Goal: Task Accomplishment & Management: Complete application form

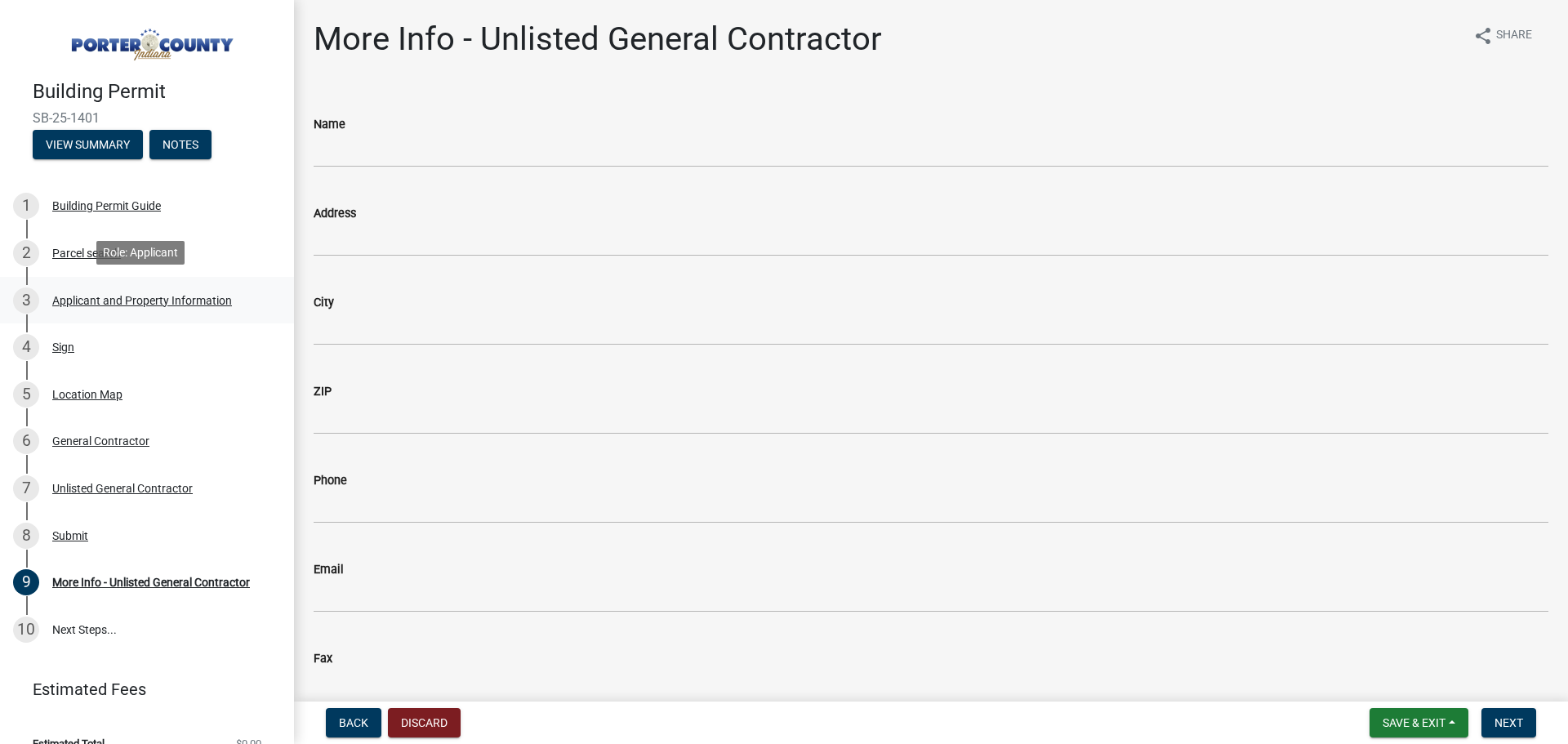
click at [130, 303] on div "Applicant and Property Information" at bounding box center [142, 301] width 179 height 11
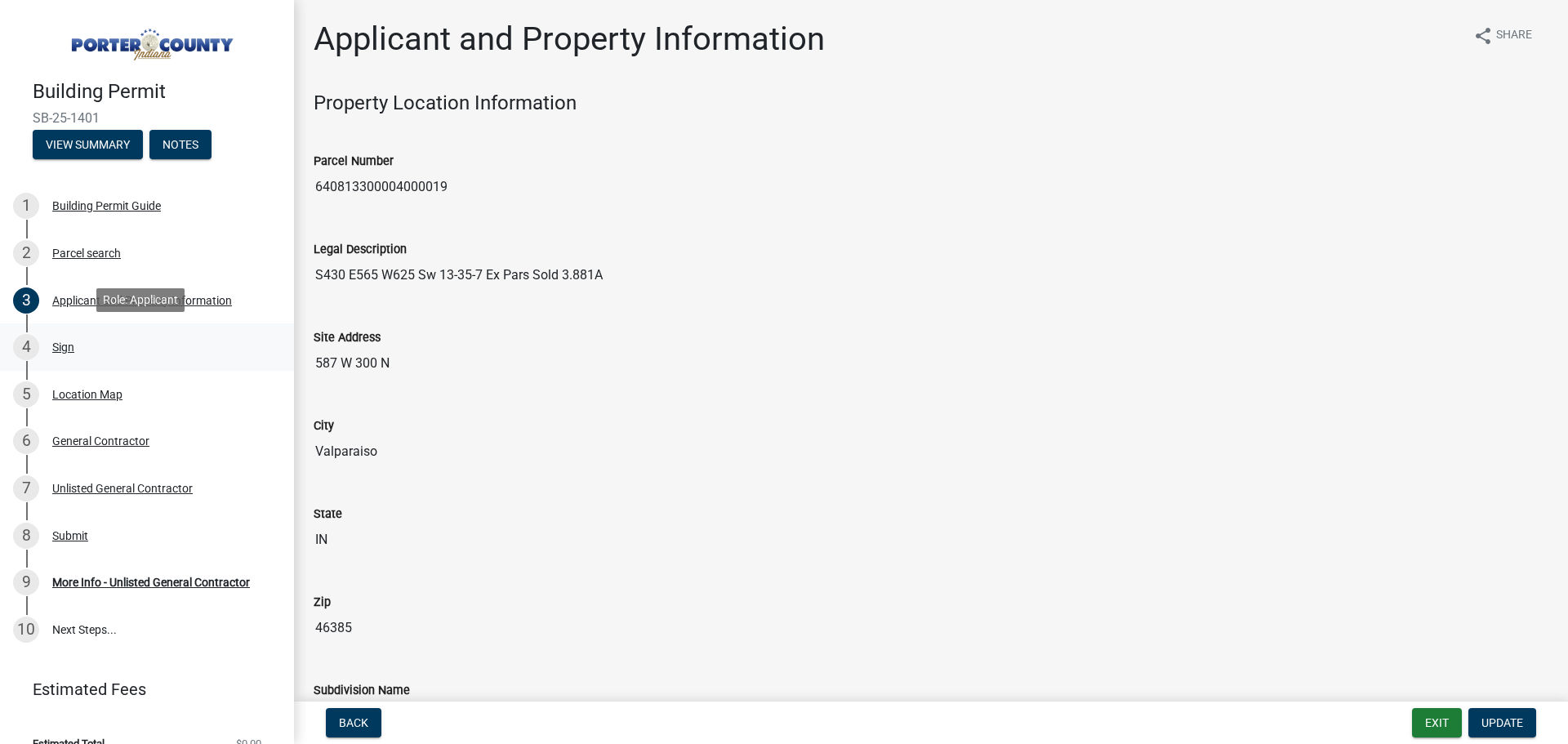
click at [62, 344] on div "Sign" at bounding box center [63, 347] width 22 height 11
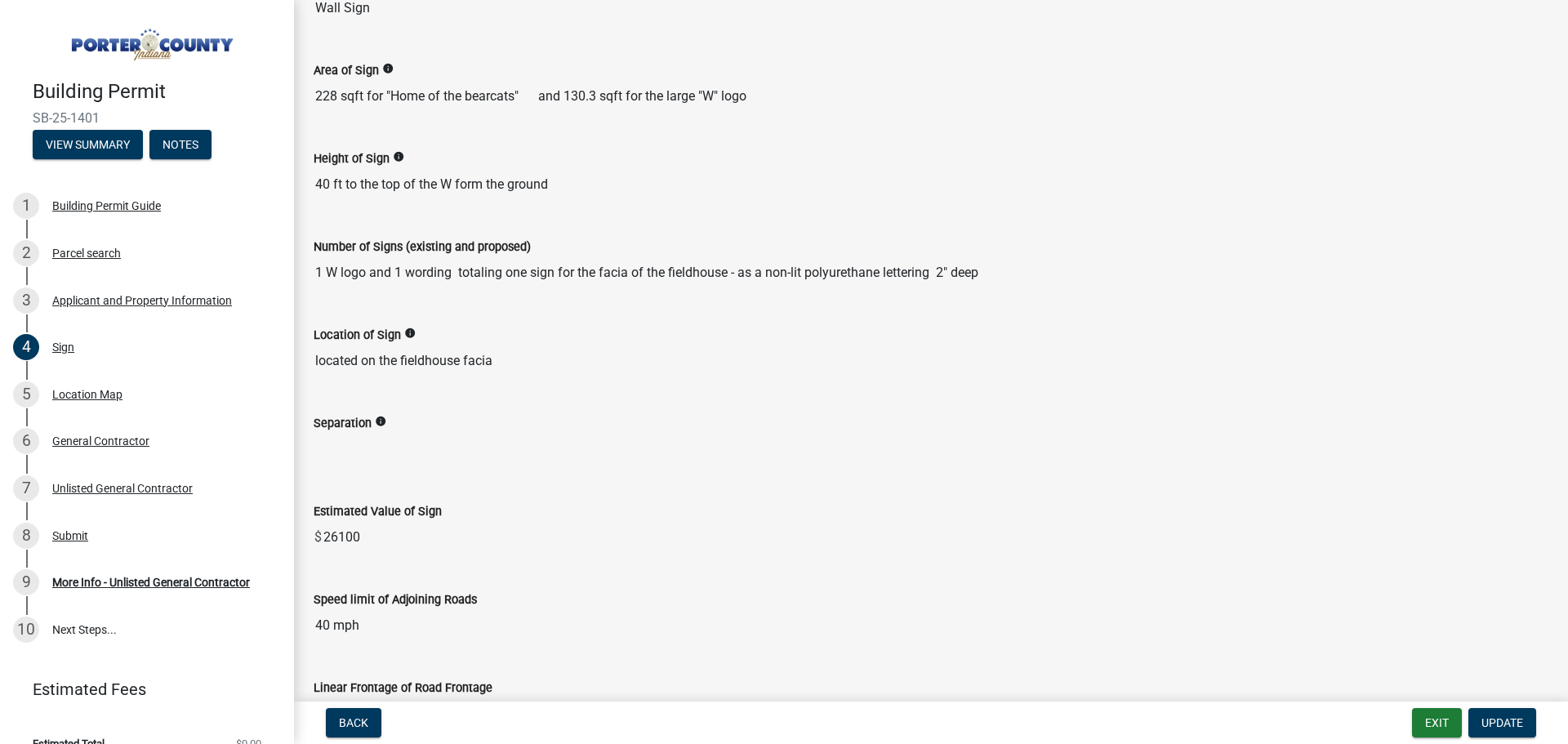
scroll to position [1057, 0]
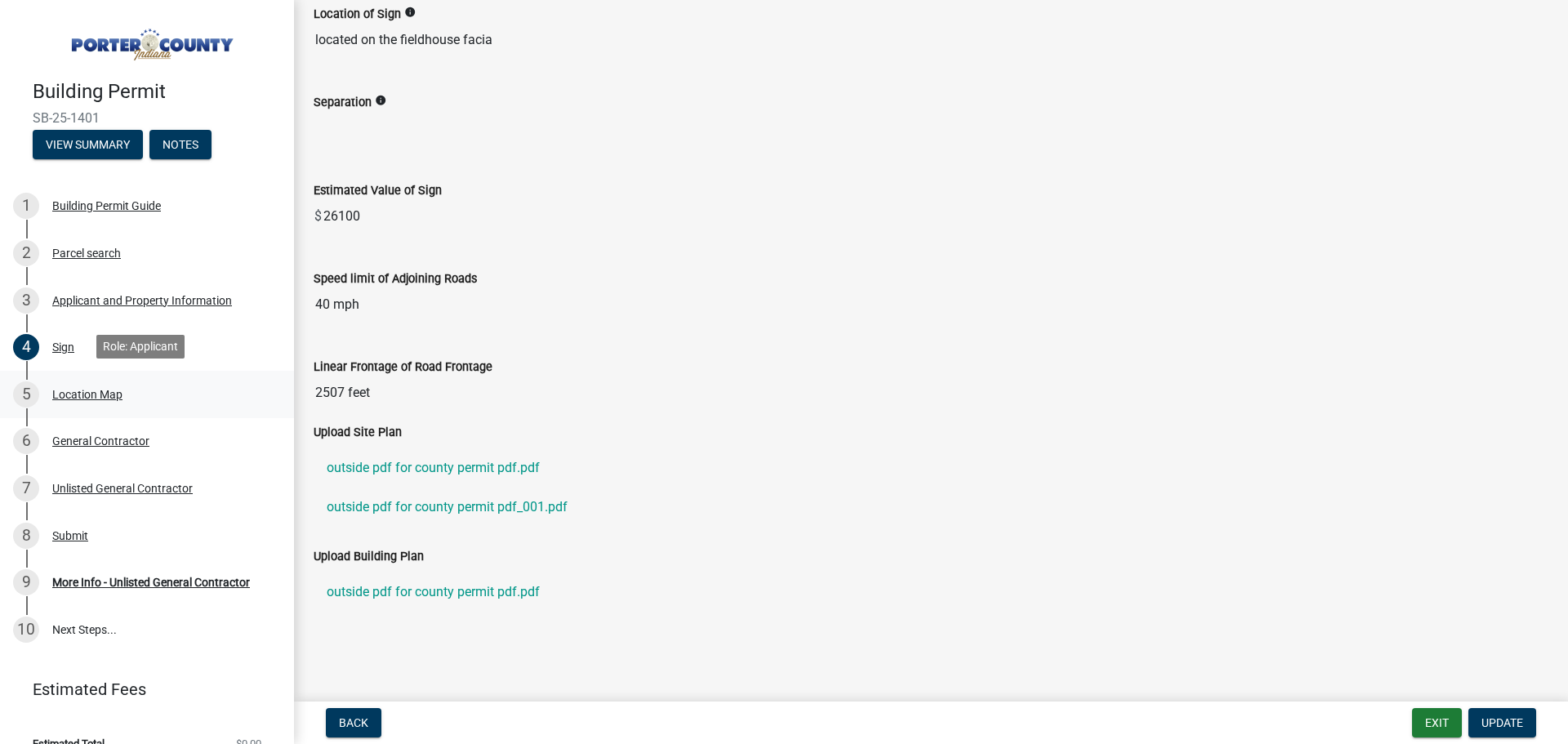
click at [85, 392] on div "Location Map" at bounding box center [87, 395] width 70 height 11
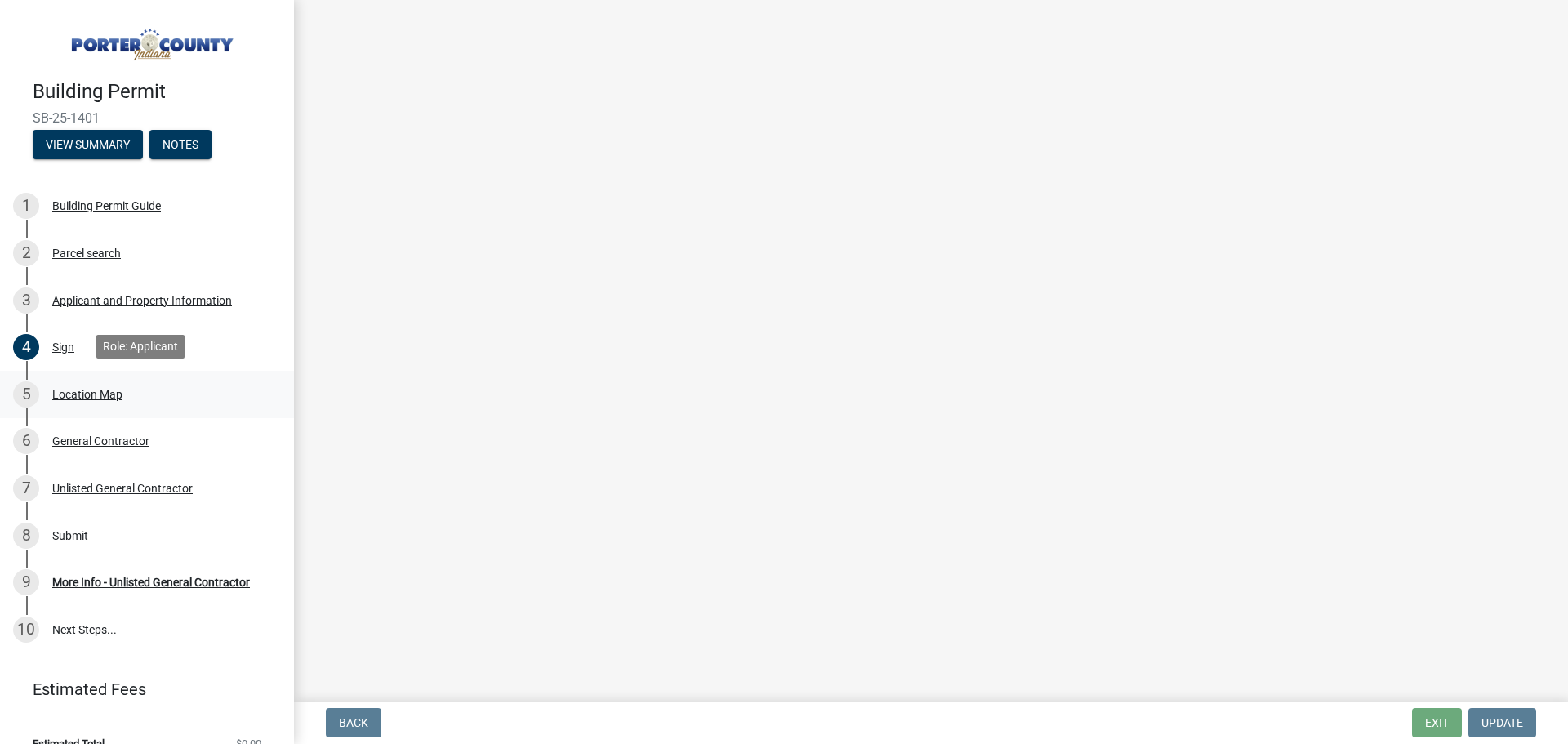
scroll to position [0, 0]
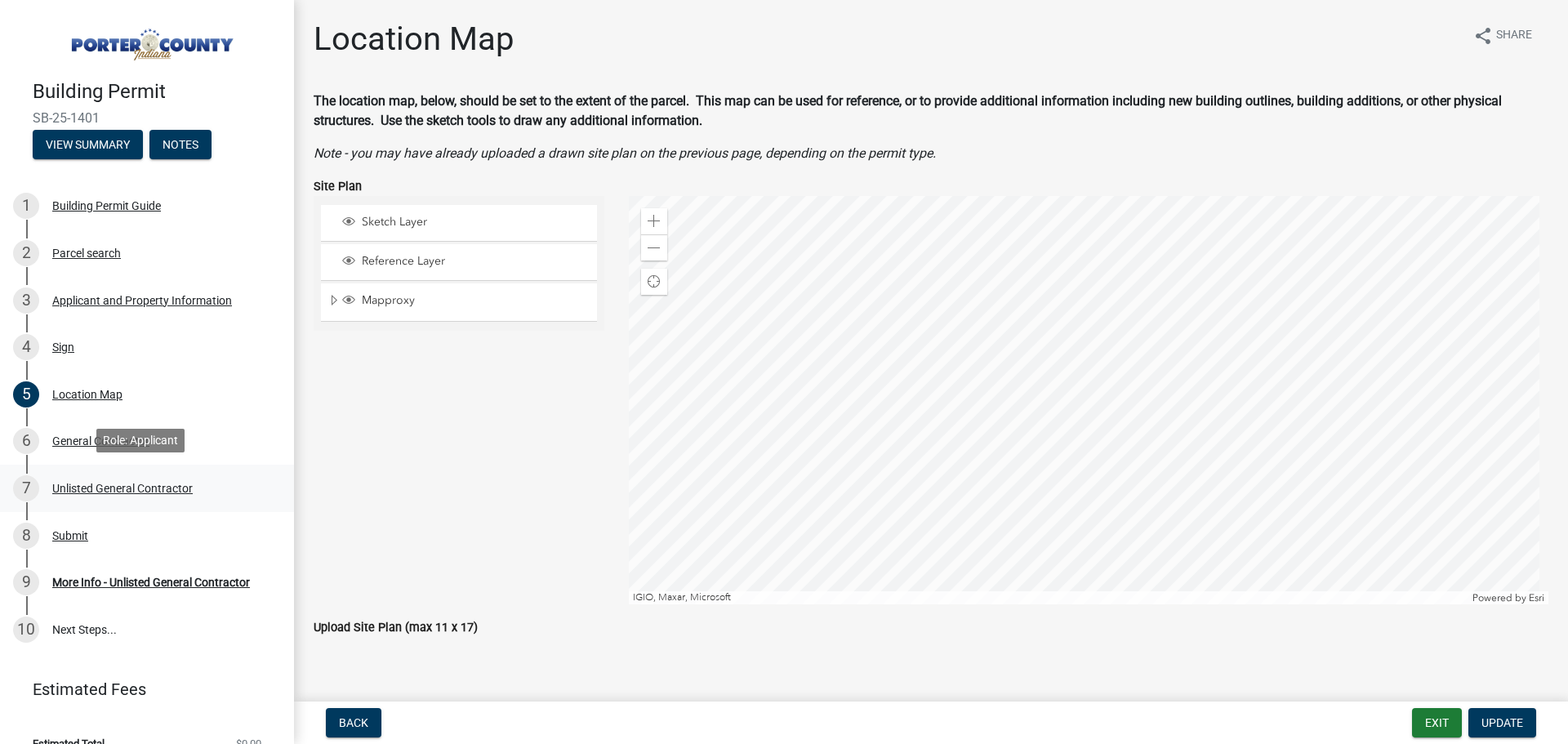
click at [108, 486] on div "Unlisted General Contractor" at bounding box center [122, 488] width 141 height 11
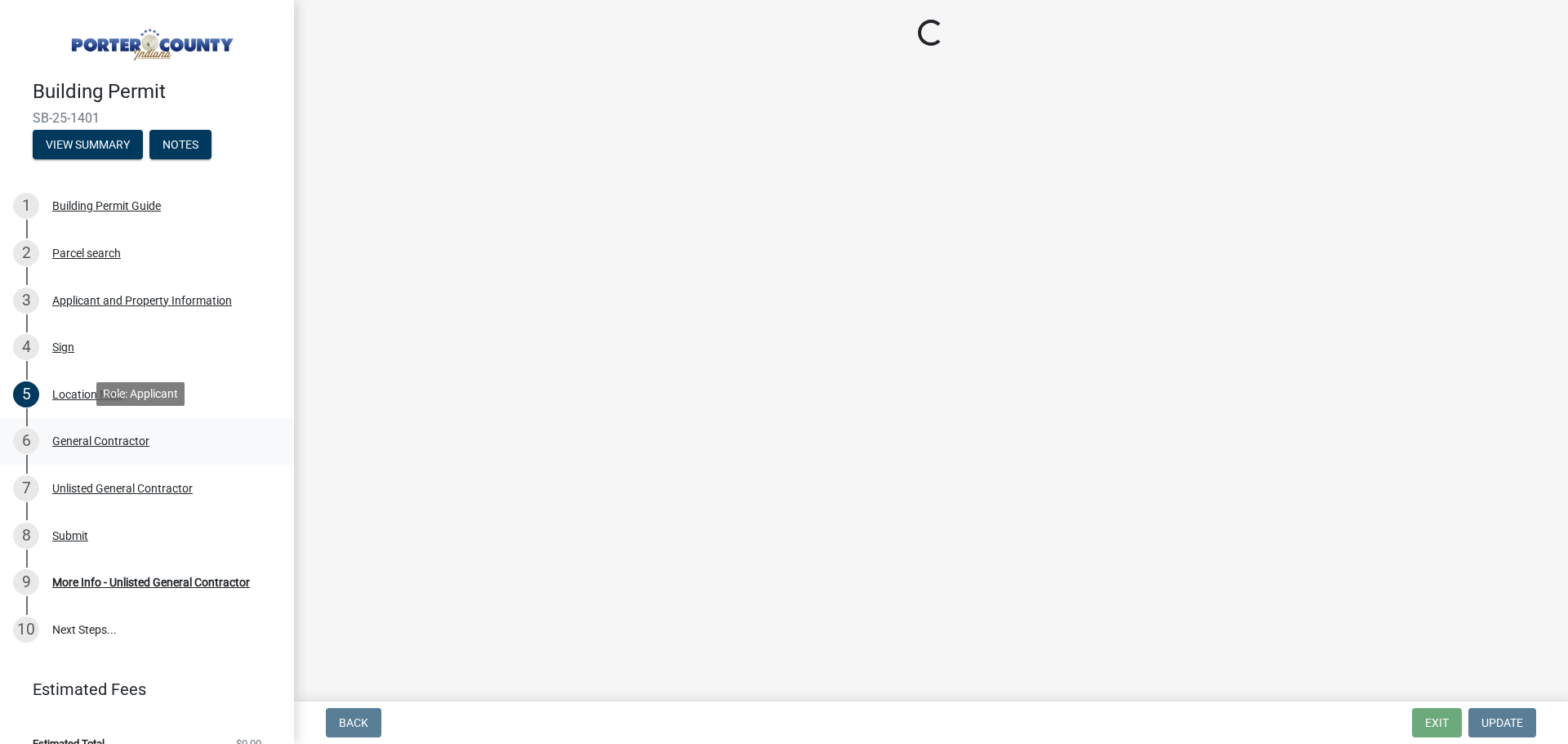
click at [122, 439] on div "General Contractor" at bounding box center [101, 441] width 97 height 11
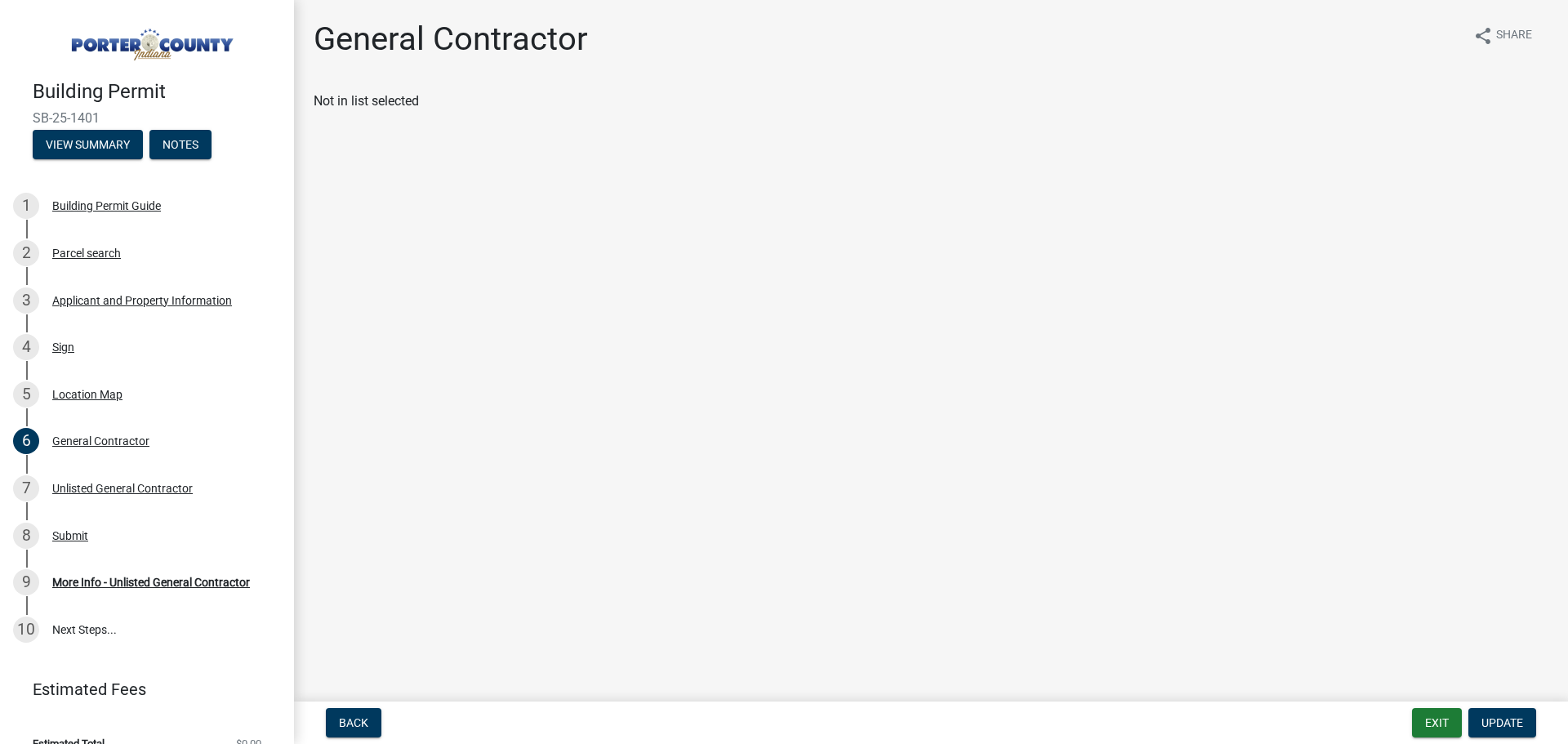
click at [381, 99] on div "Not in list selected" at bounding box center [930, 101] width 1234 height 19
click at [66, 631] on link "10 Next Steps..." at bounding box center [147, 630] width 294 height 48
click at [85, 383] on div "5 Location Map" at bounding box center [140, 395] width 255 height 26
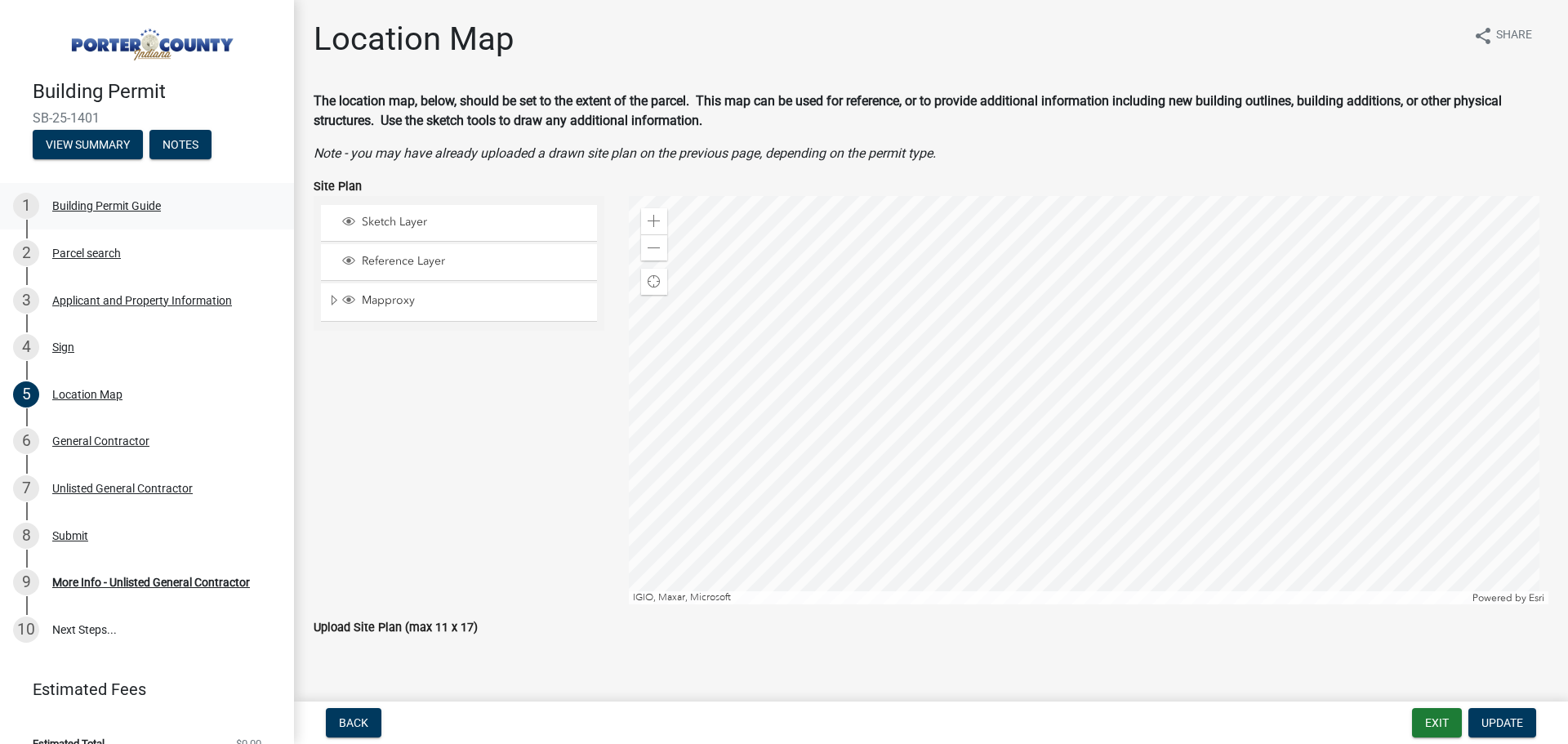
click at [113, 201] on div "Building Permit Guide" at bounding box center [107, 206] width 108 height 11
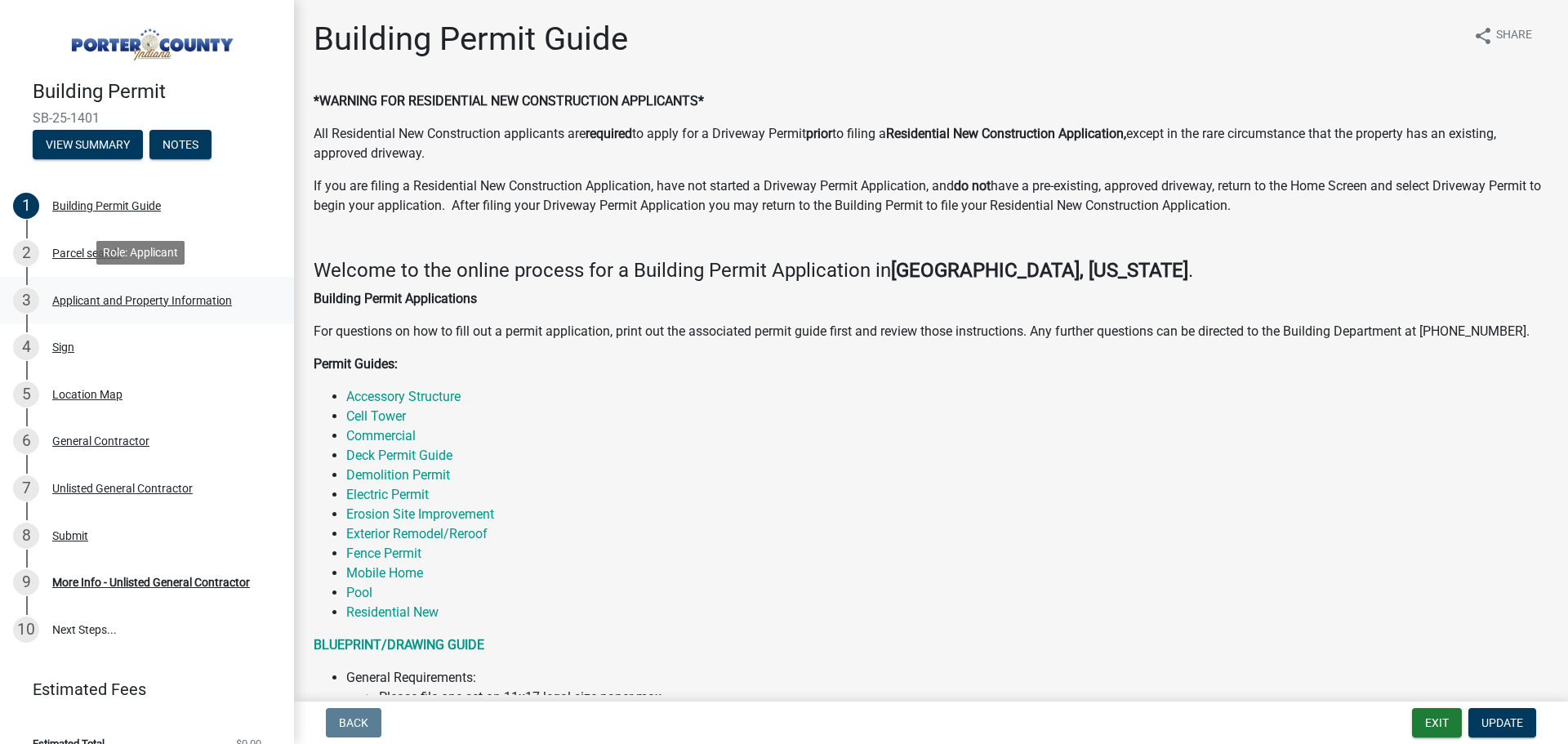
click at [113, 289] on div "3 Applicant and Property Information" at bounding box center [140, 301] width 255 height 26
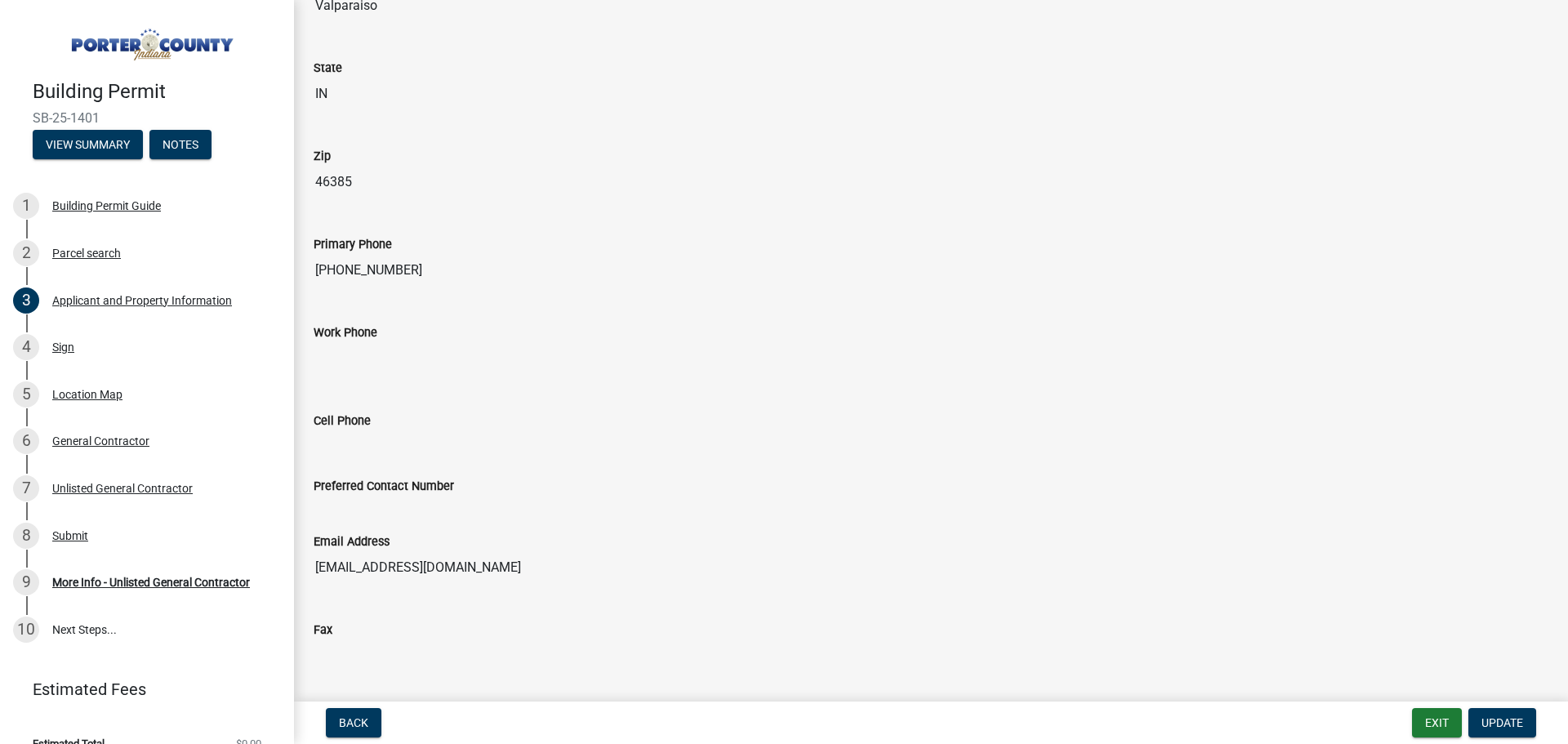
scroll to position [1959, 0]
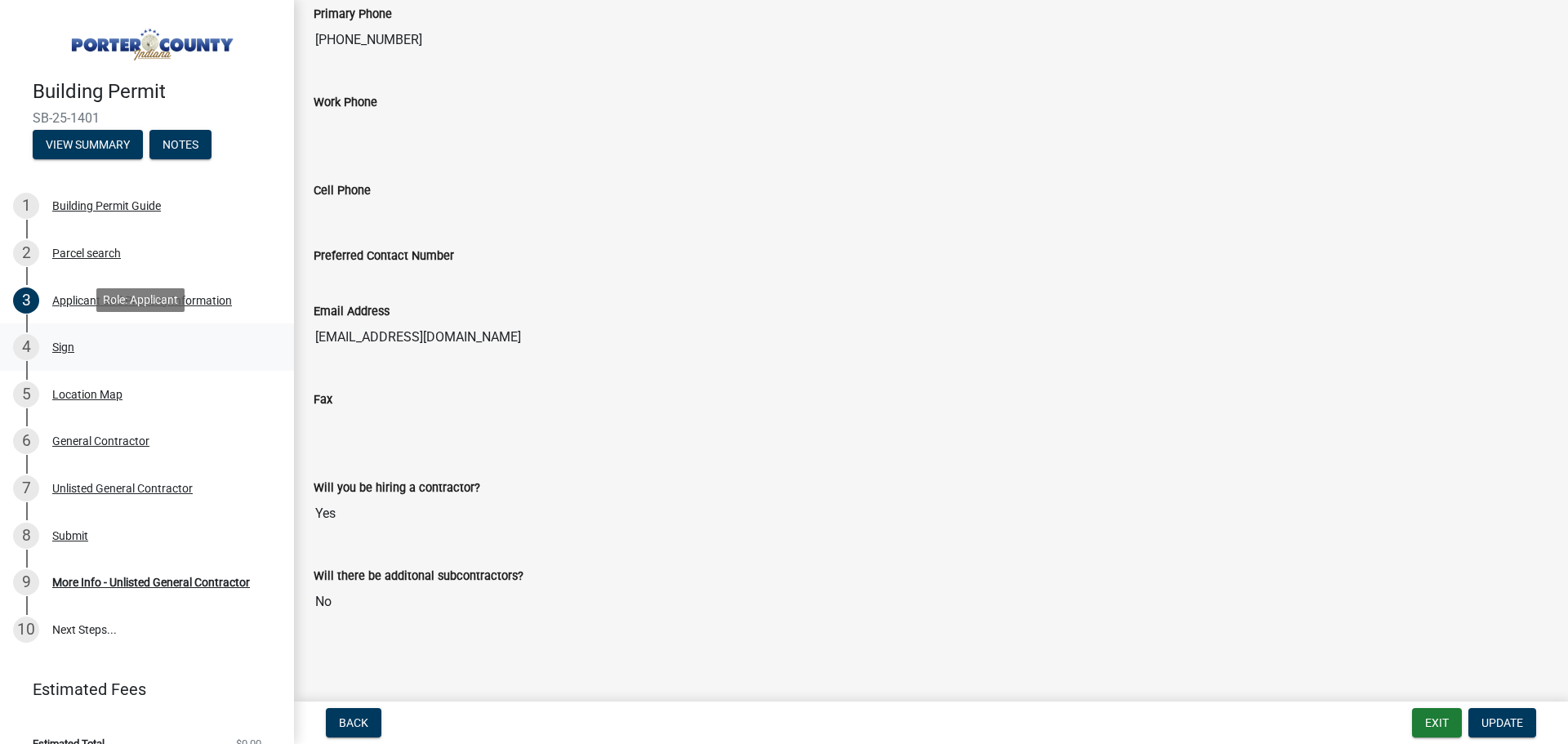
click at [69, 352] on div "4 Sign" at bounding box center [140, 347] width 255 height 26
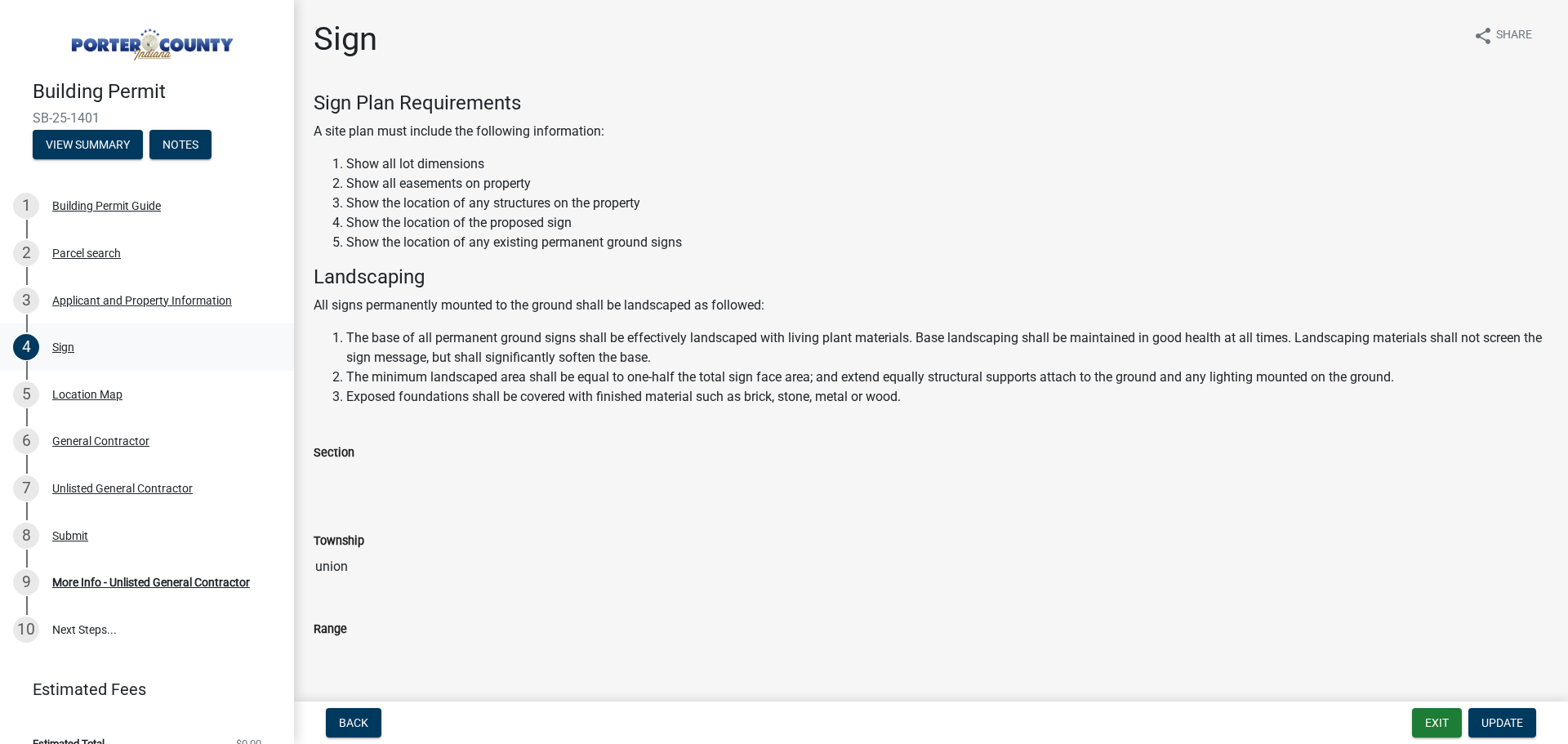
scroll to position [22, 0]
